Goal: Transaction & Acquisition: Book appointment/travel/reservation

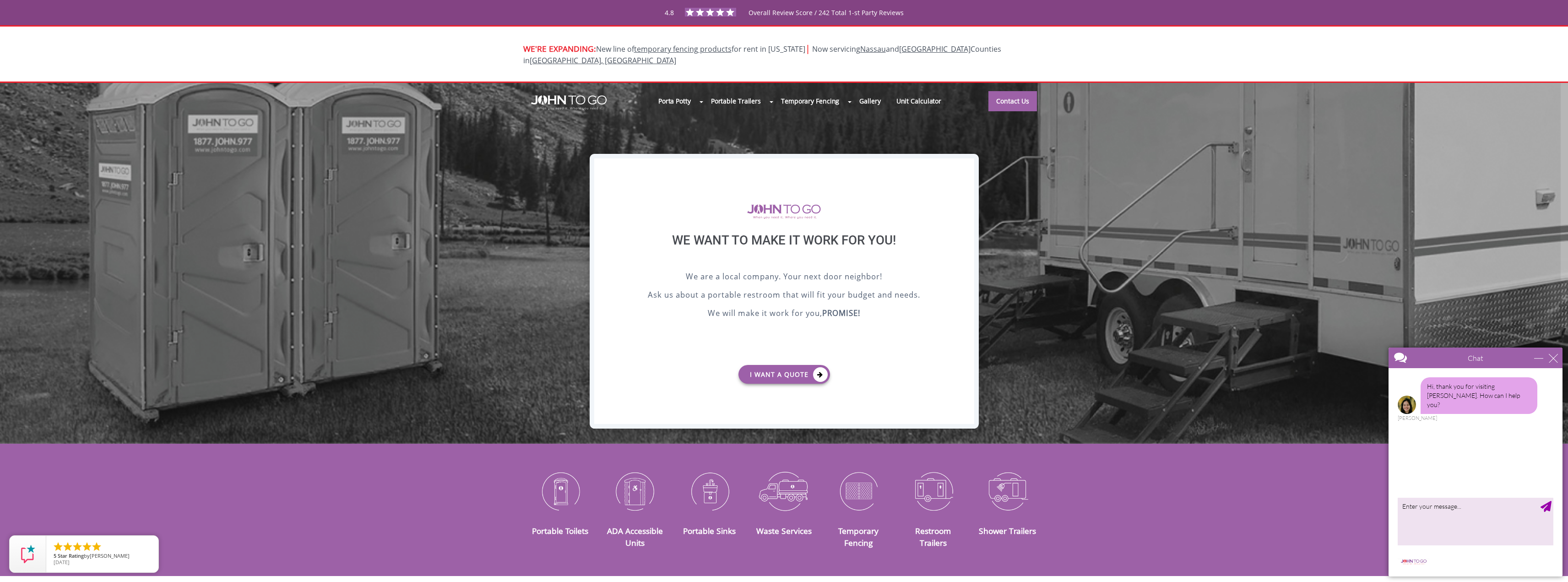
click at [969, 160] on div "X" at bounding box center [966, 166] width 14 height 16
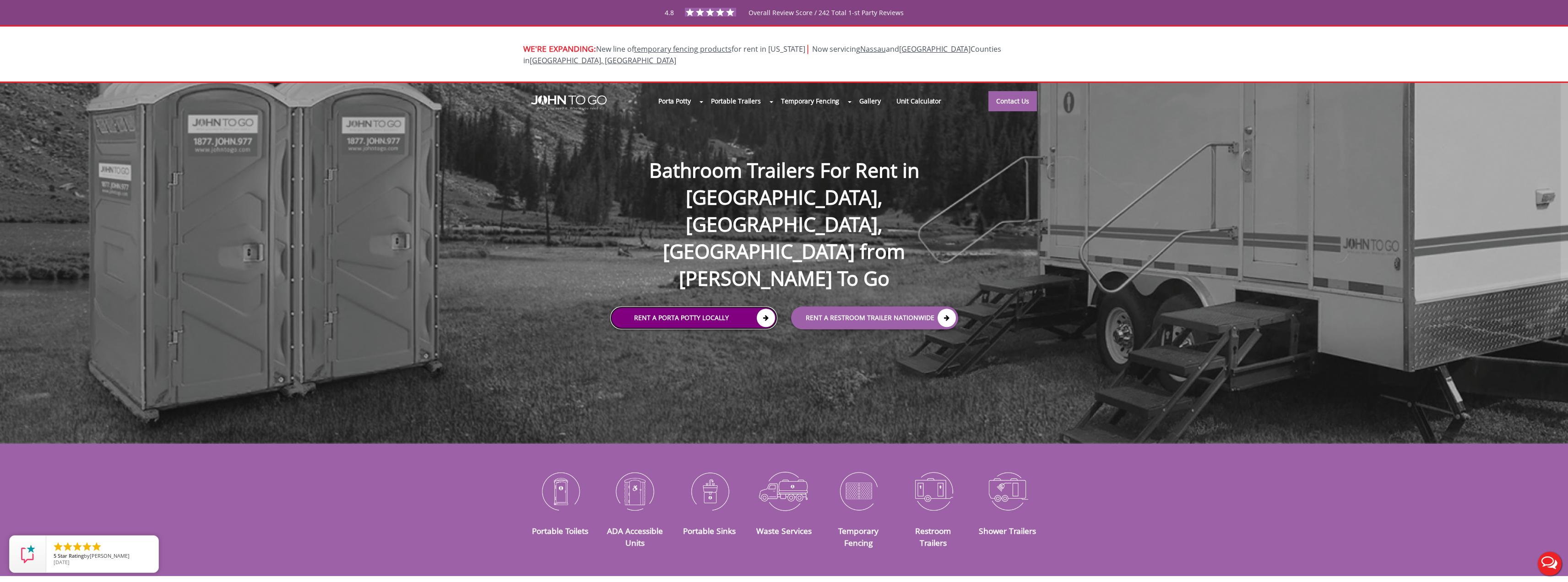
click at [669, 307] on link "Rent a Porta Potty Locally" at bounding box center [694, 318] width 167 height 23
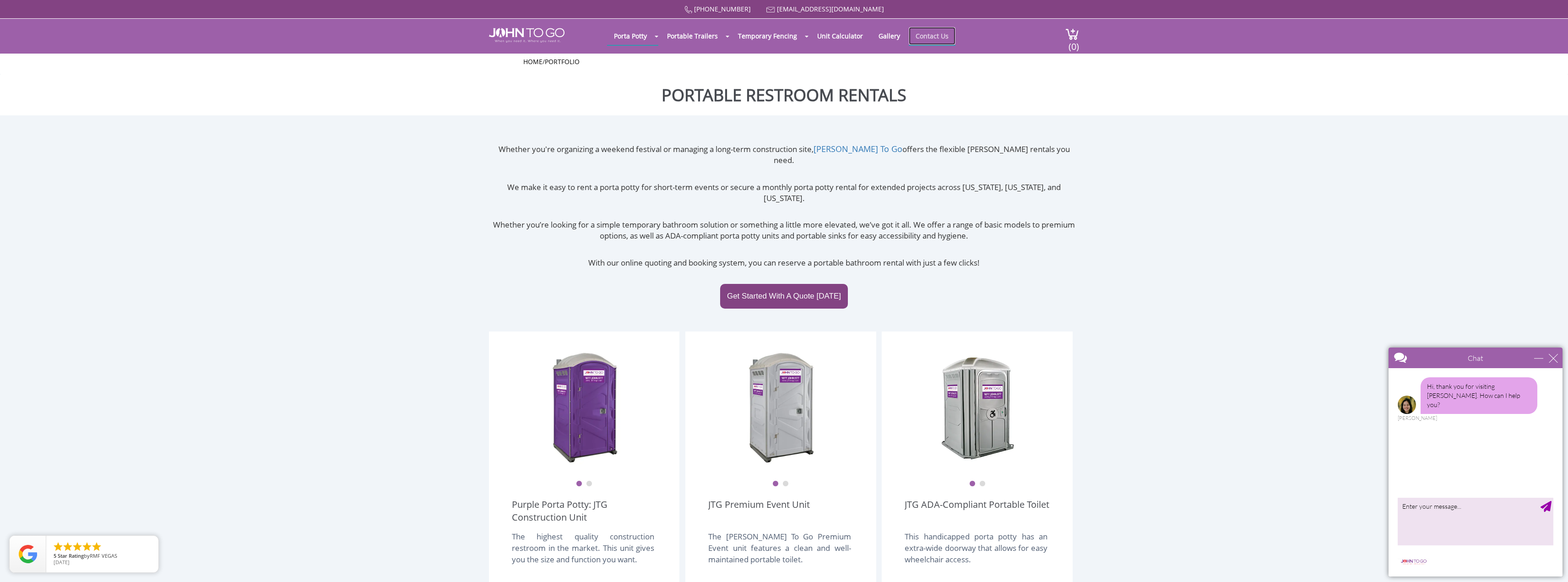
click at [927, 36] on link "Contact Us" at bounding box center [932, 36] width 46 height 18
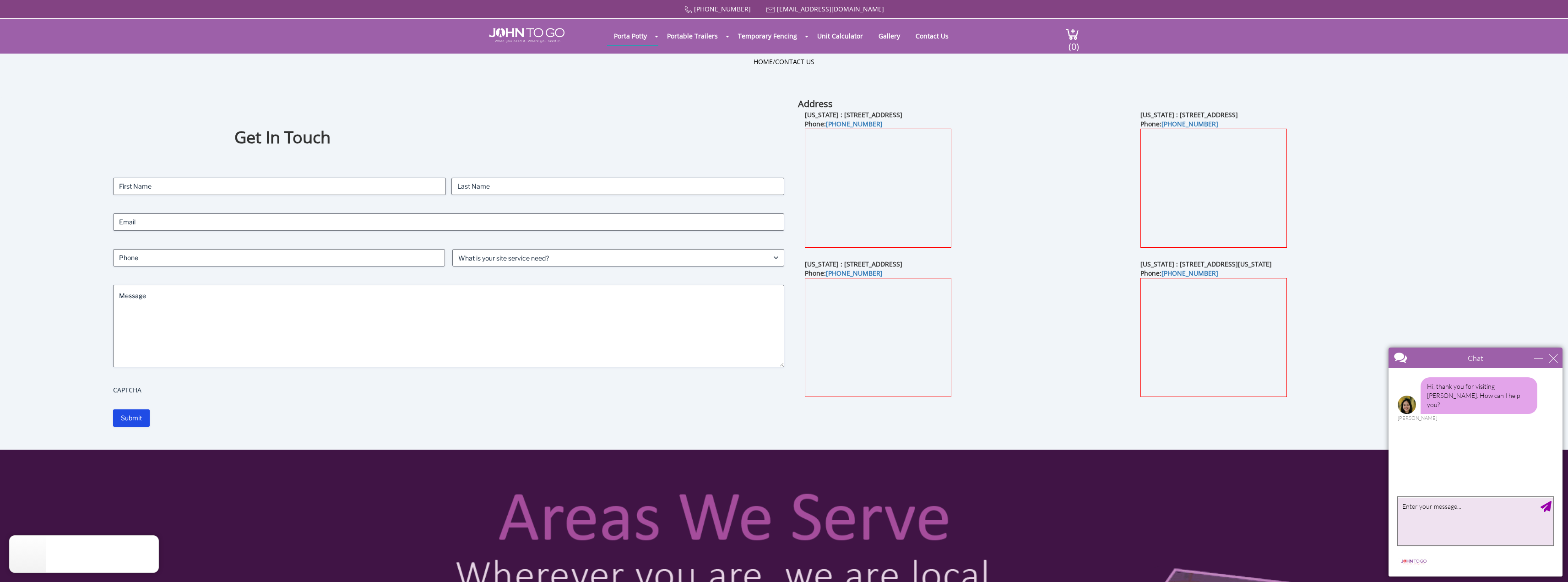
click at [1419, 527] on textarea "type your message" at bounding box center [1476, 521] width 156 height 48
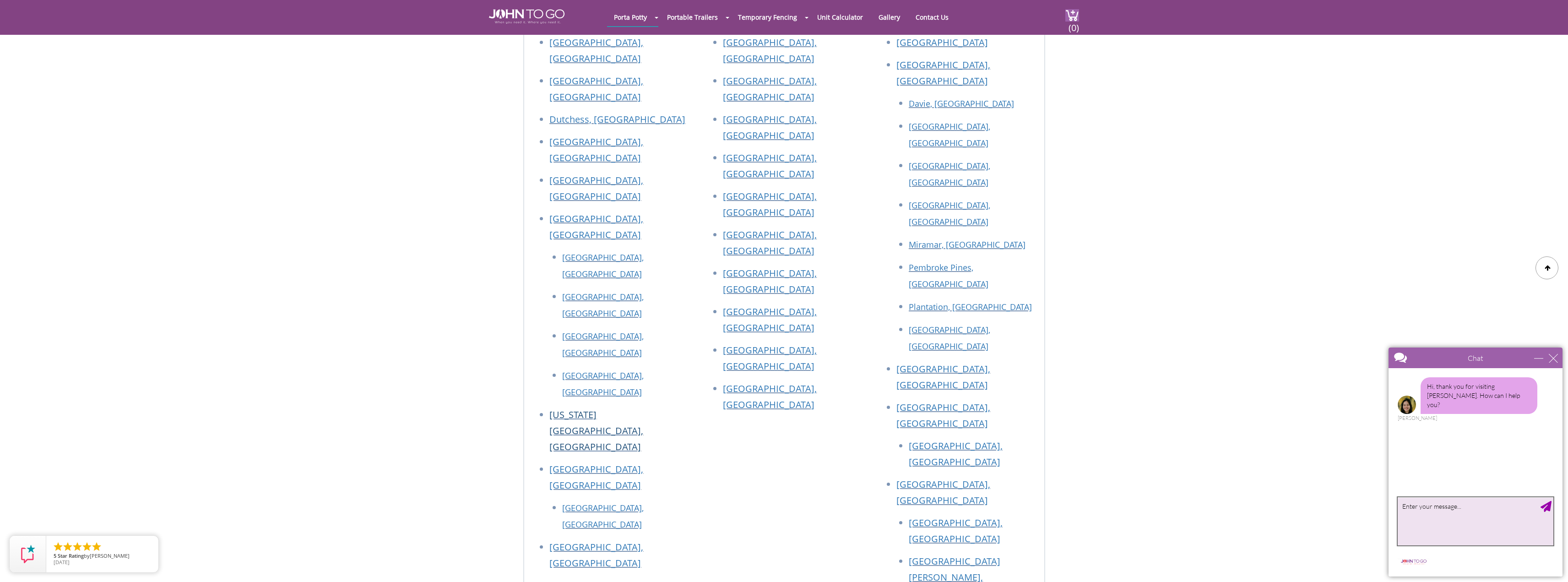
scroll to position [1328, 0]
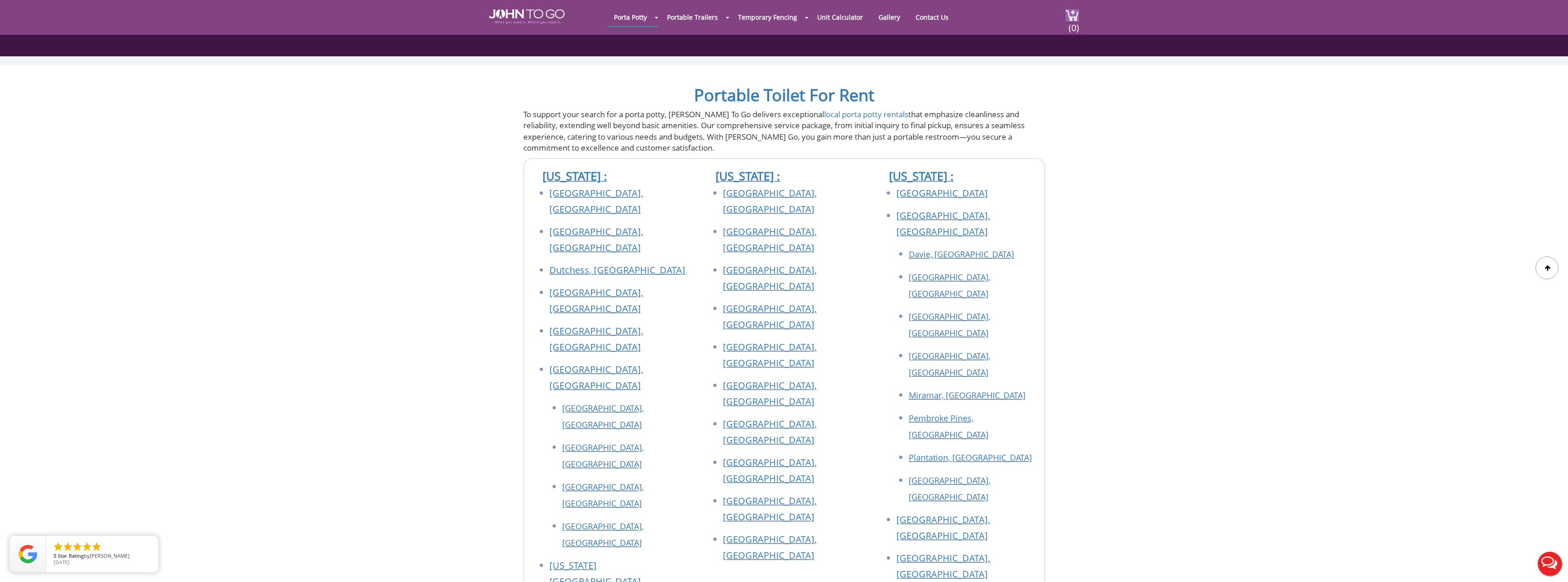
scroll to position [1145, 0]
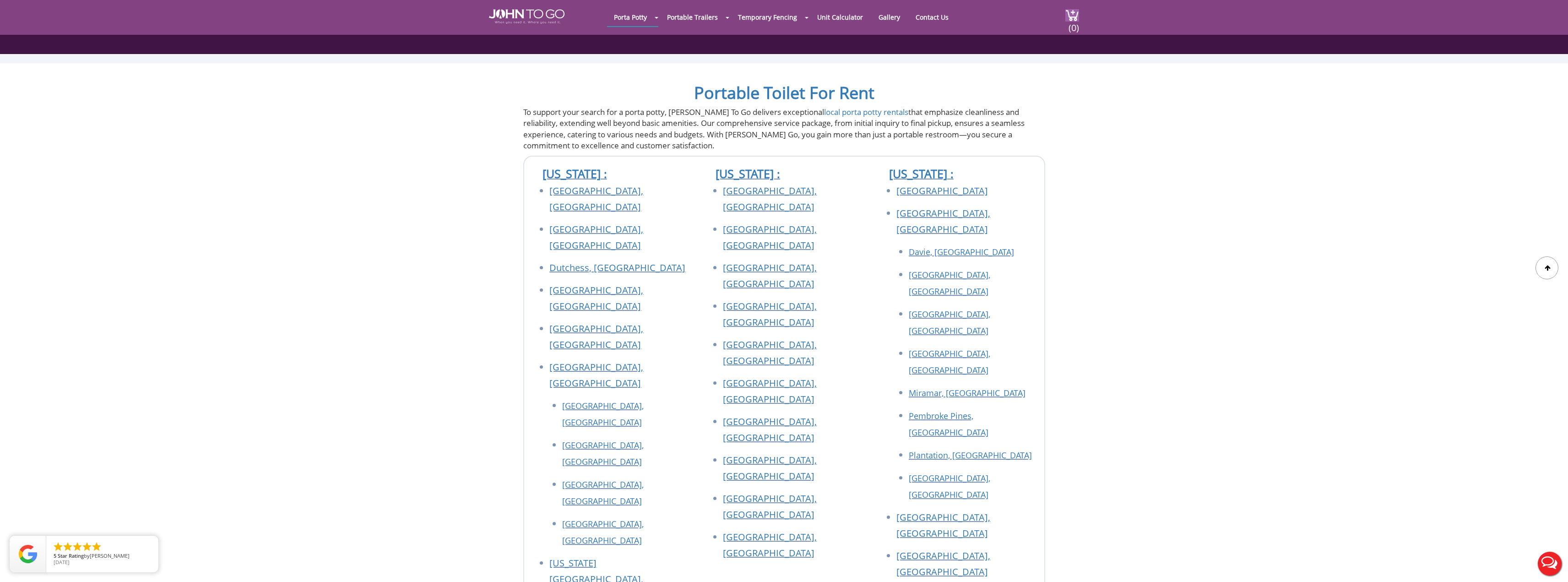
click at [1546, 567] on button "Live Chat" at bounding box center [1550, 564] width 36 height 36
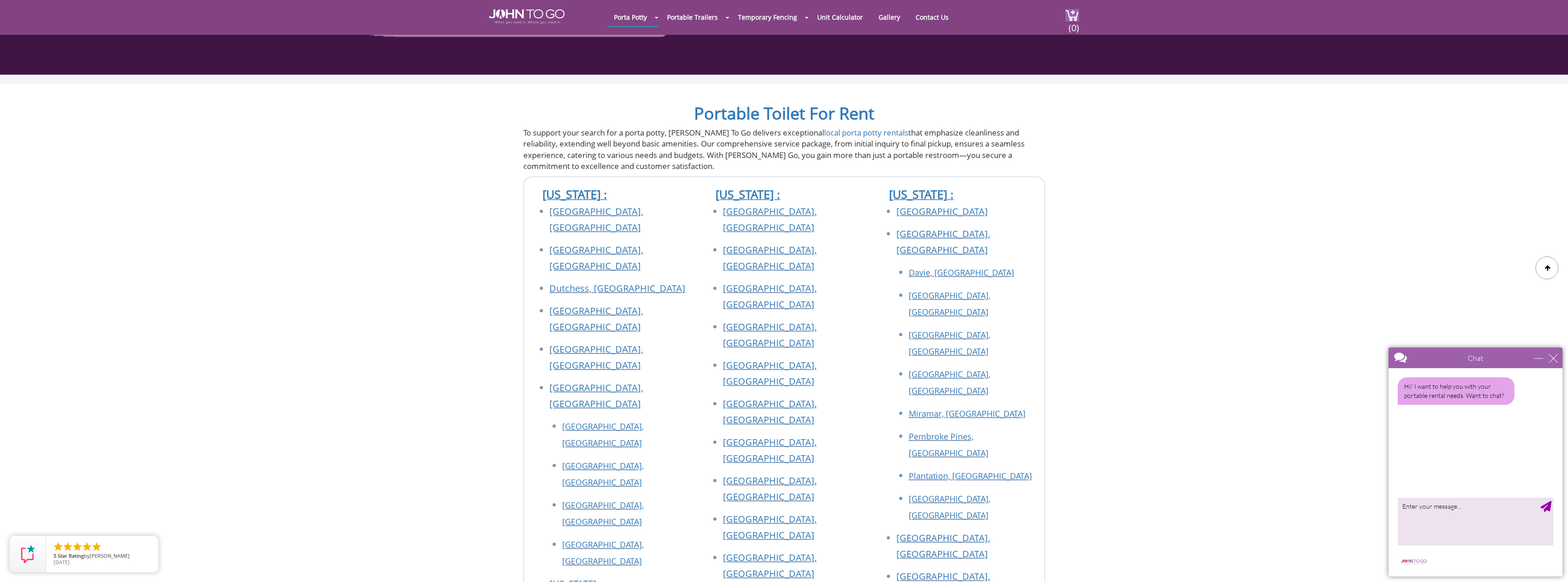
scroll to position [1099, 0]
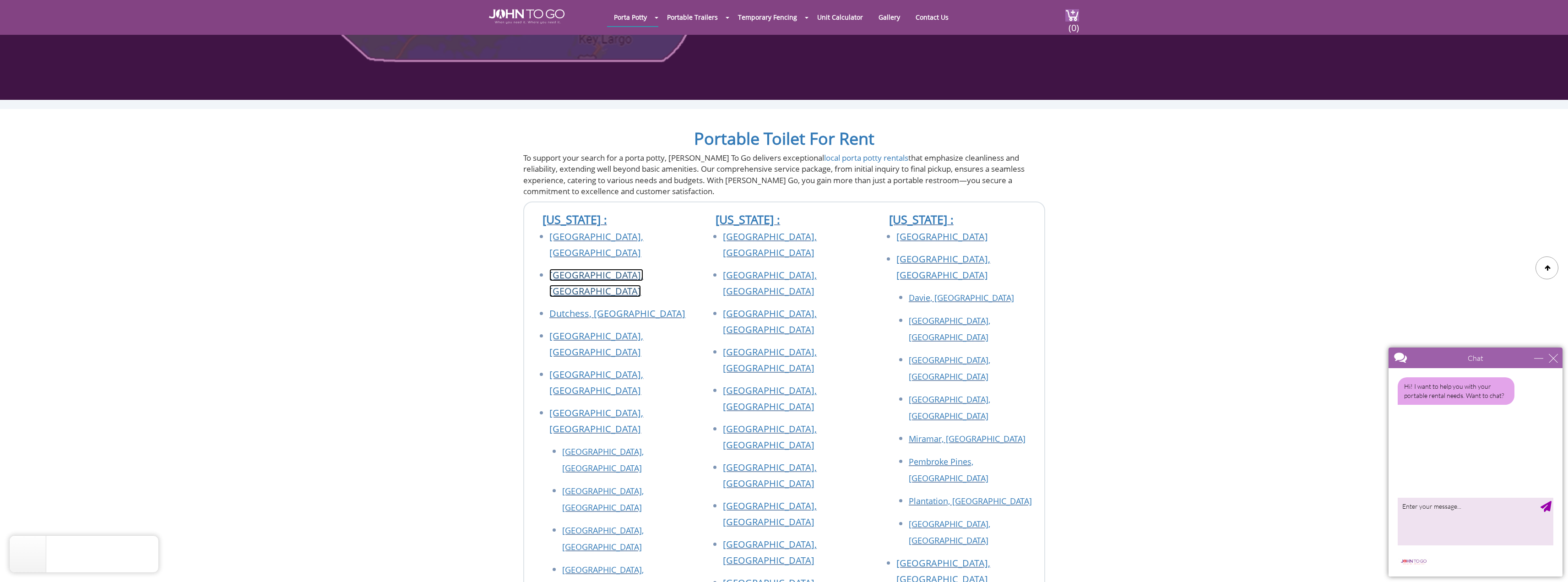
click at [578, 269] on link "[GEOGRAPHIC_DATA], [GEOGRAPHIC_DATA]" at bounding box center [596, 283] width 94 height 28
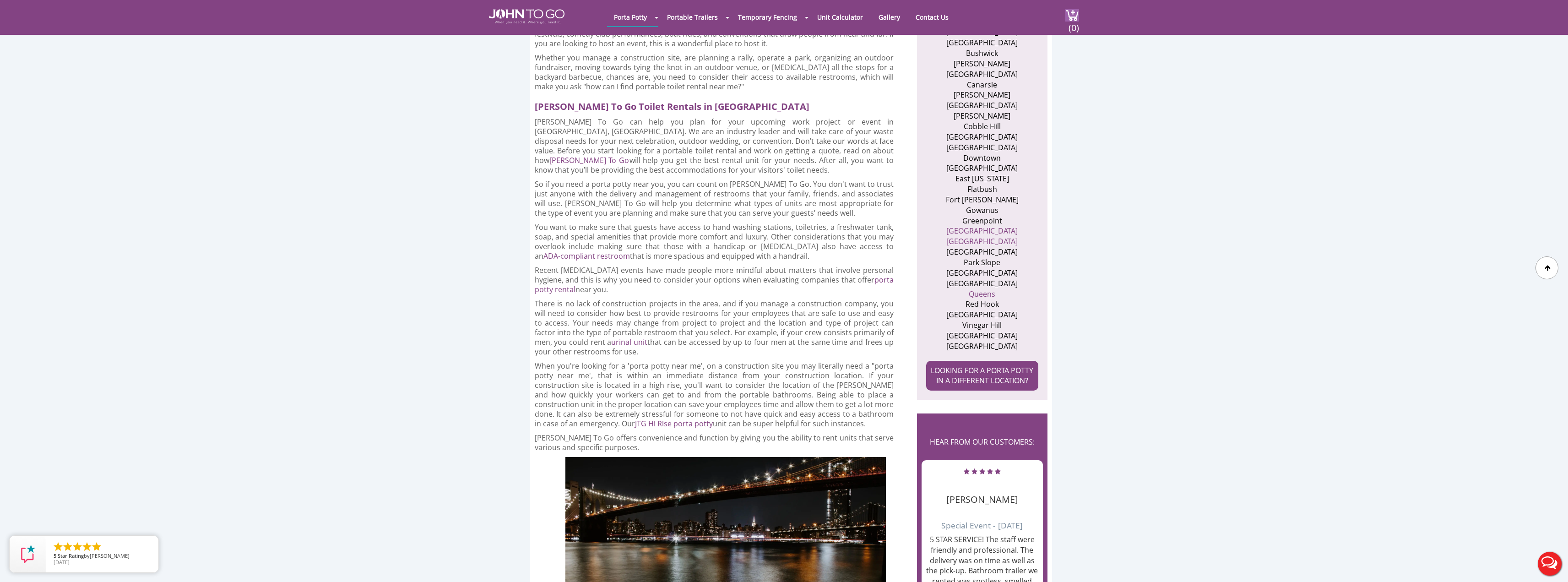
scroll to position [274, 0]
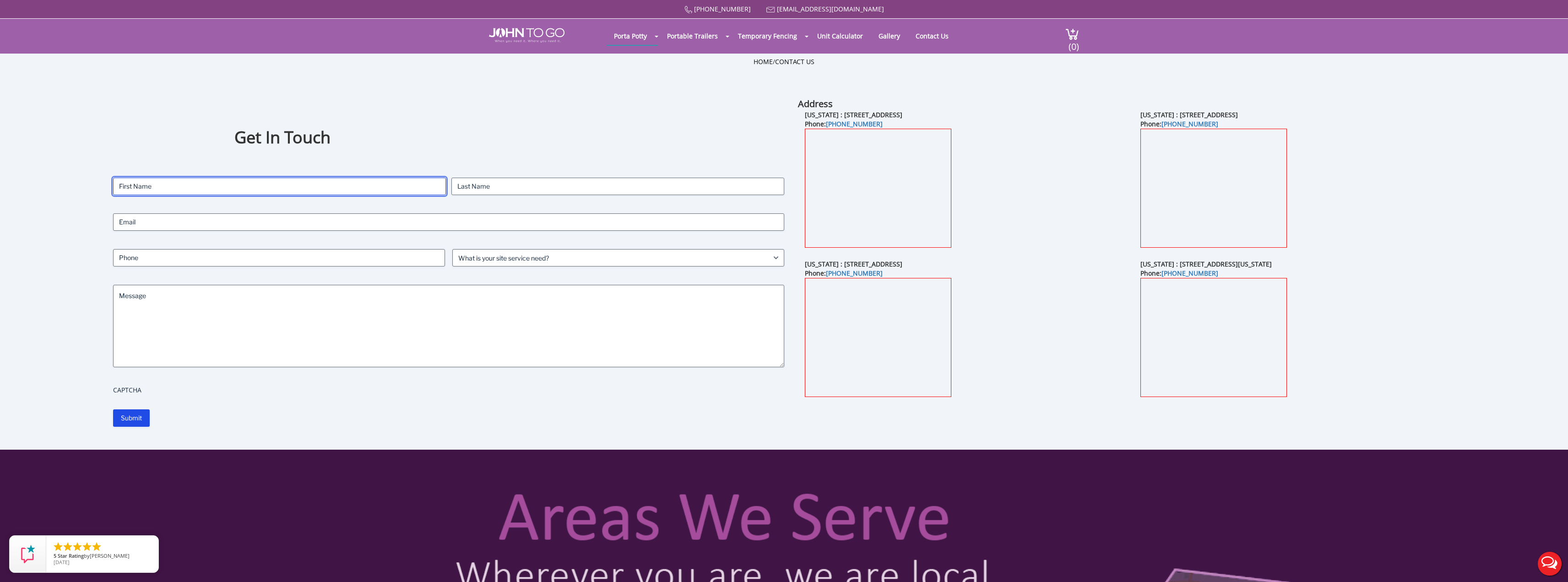
click at [259, 190] on input "First" at bounding box center [279, 186] width 333 height 17
drag, startPoint x: 0, startPoint y: 216, endPoint x: 0, endPoint y: 211, distance: 5.0
click at [0, 216] on div "Get In Touch Contact Name (Required) First Last Email (Required) Phone (Require…" at bounding box center [784, 274] width 1568 height 352
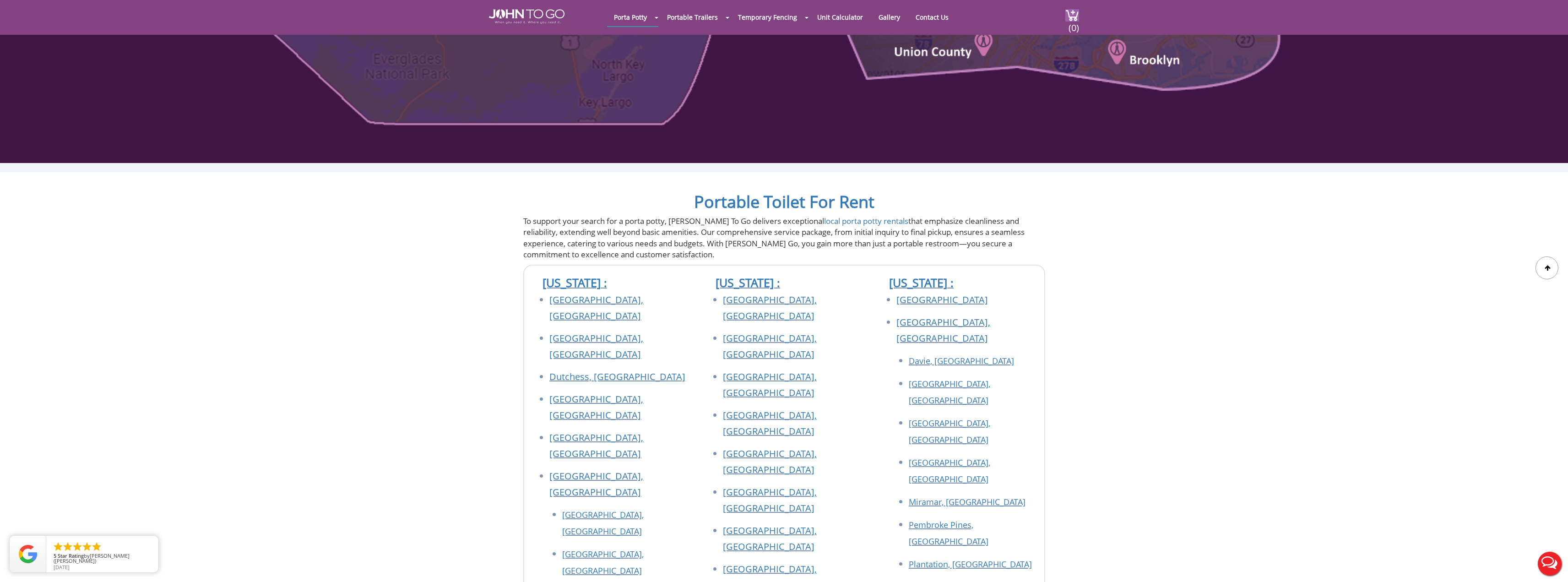
scroll to position [1007, 0]
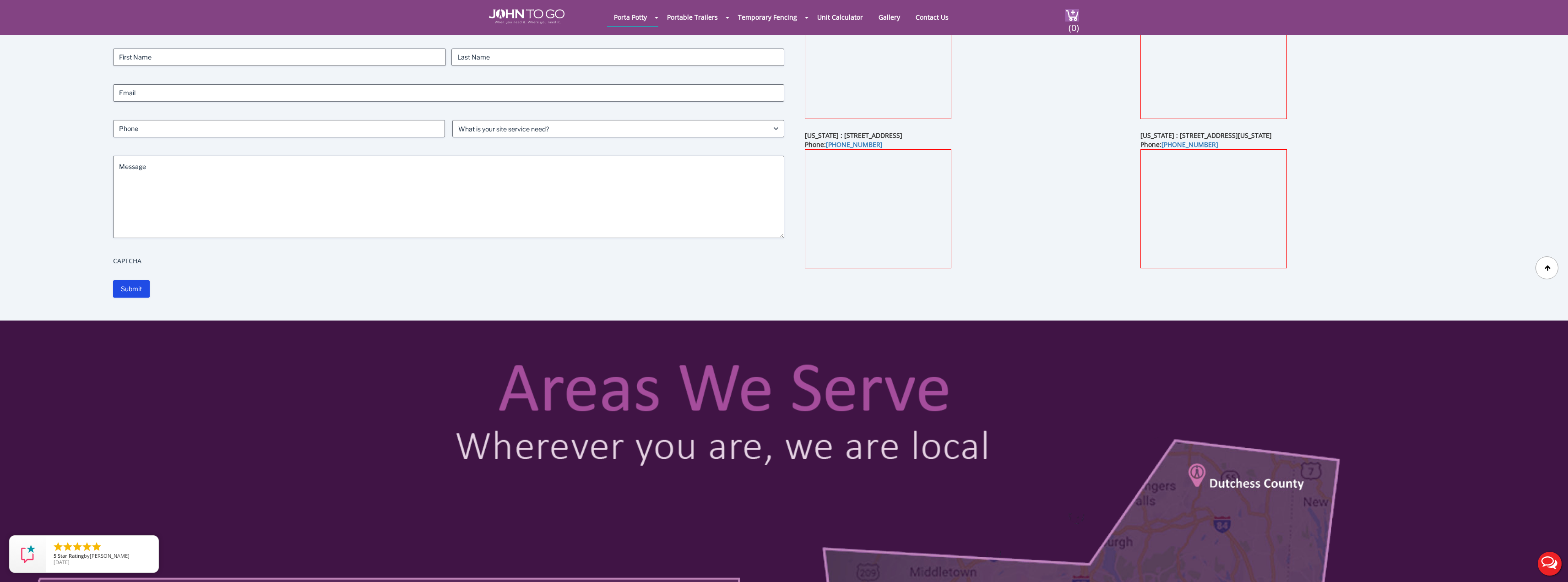
scroll to position [0, 0]
